Goal: Communication & Community: Share content

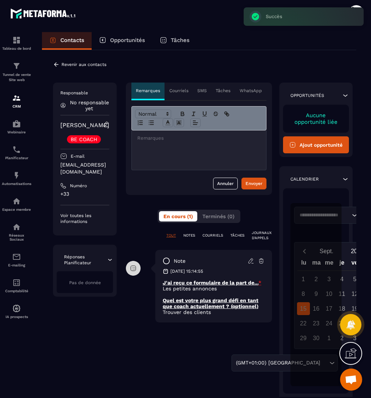
click at [222, 234] on p "COURRIELS" at bounding box center [213, 235] width 21 height 5
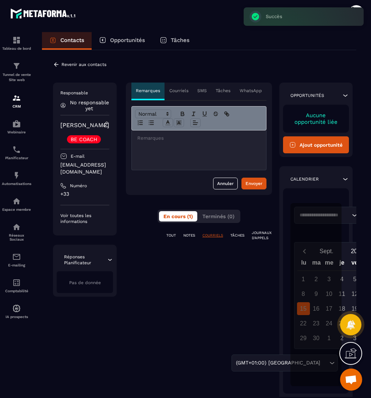
click at [176, 236] on p "TOUT" at bounding box center [171, 235] width 10 height 5
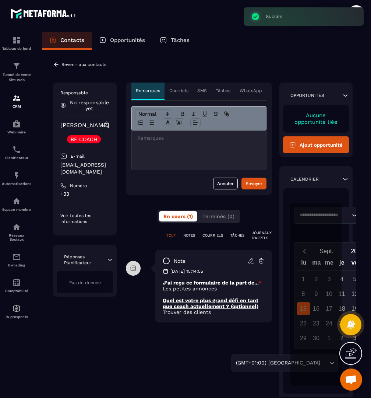
click at [193, 94] on div "Courriels" at bounding box center [179, 92] width 28 height 18
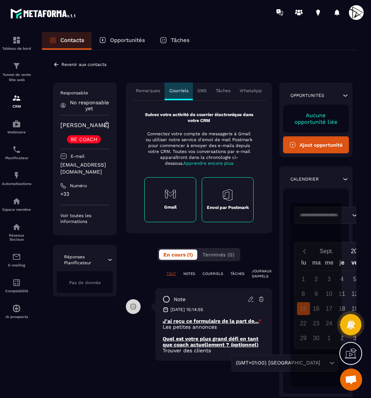
click at [186, 196] on div "Gmail" at bounding box center [170, 199] width 52 height 45
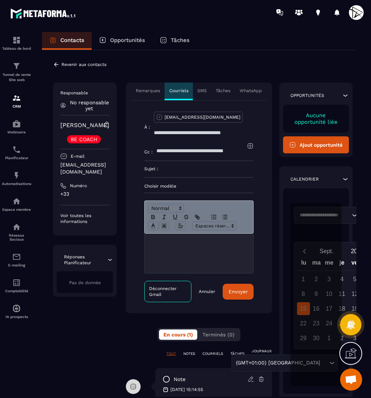
click at [177, 171] on input at bounding box center [205, 169] width 95 height 16
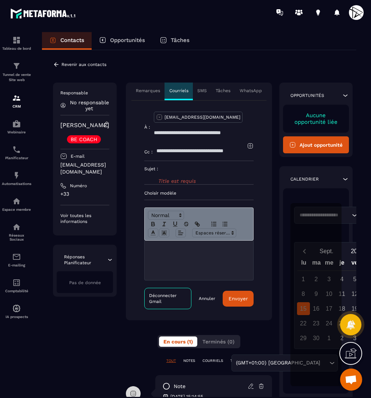
click at [173, 183] on form "À : [EMAIL_ADDRESS][DOMAIN_NAME] Cc : Sujet : Title est requis Choisir modèle D…" at bounding box center [198, 210] width 109 height 197
click at [174, 194] on p "Choisir modèle" at bounding box center [198, 193] width 109 height 6
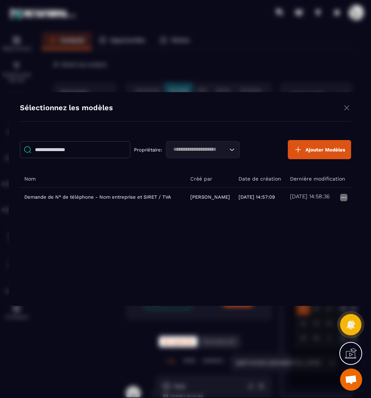
click at [161, 180] on th "Nom" at bounding box center [103, 178] width 166 height 17
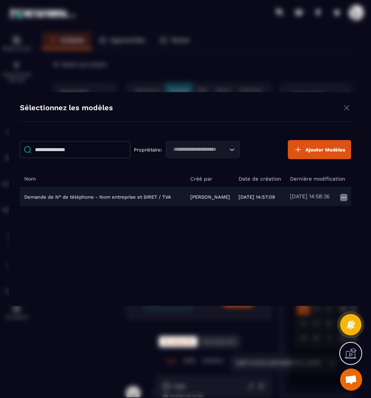
click at [148, 198] on td "Demande de N° de téléphone - Nom entreprise et SIRET / TVA" at bounding box center [103, 196] width 166 height 19
type input "**********"
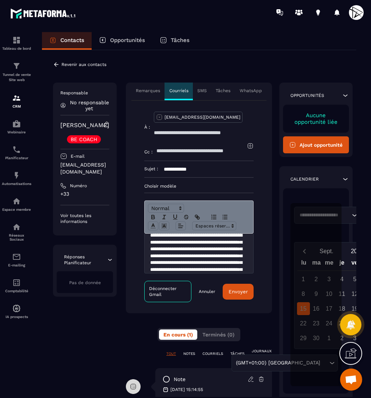
scroll to position [22, 0]
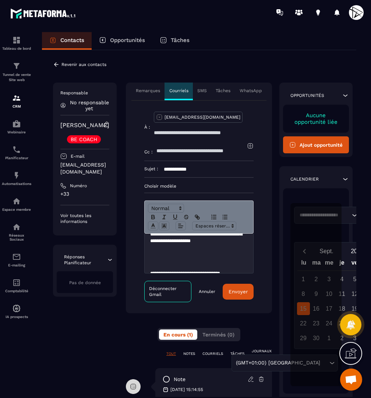
click at [207, 260] on p "**********" at bounding box center [199, 230] width 98 height 66
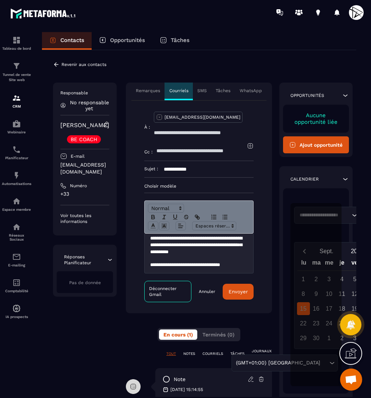
scroll to position [88, 0]
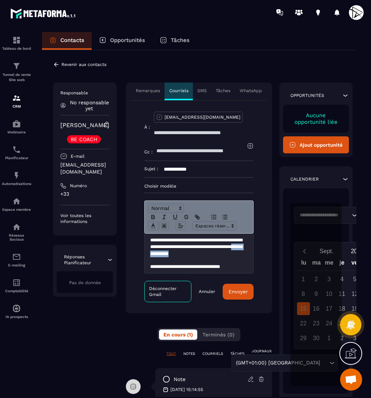
drag, startPoint x: 207, startPoint y: 250, endPoint x: 245, endPoint y: 250, distance: 37.6
click at [245, 251] on p "**********" at bounding box center [199, 247] width 98 height 20
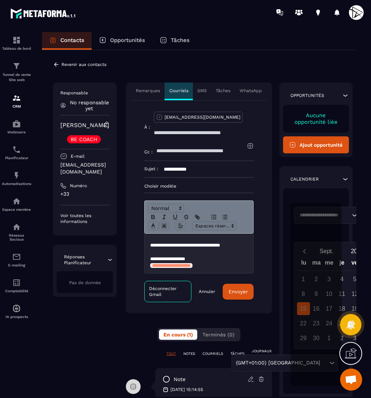
scroll to position [109, 0]
click at [246, 291] on button "Envoyer" at bounding box center [238, 292] width 31 height 16
